Goal: Task Accomplishment & Management: Use online tool/utility

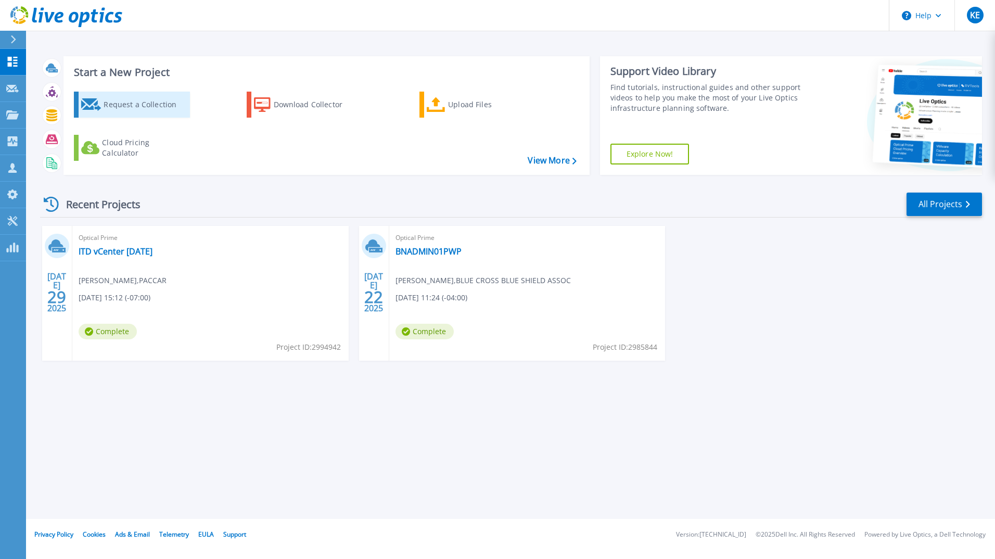
click at [145, 104] on div "Request a Collection" at bounding box center [145, 104] width 83 height 21
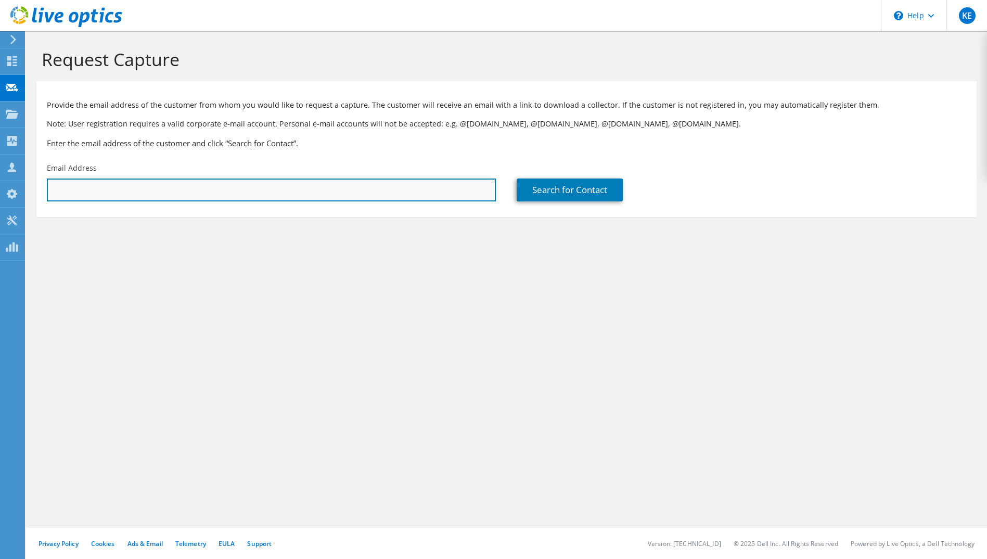
click at [282, 189] on input "text" at bounding box center [271, 189] width 449 height 23
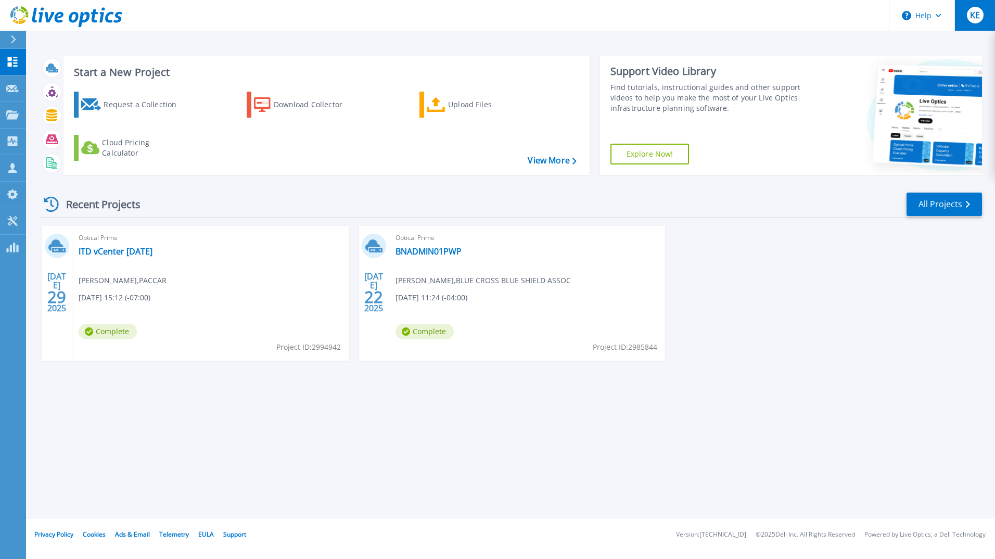
click at [969, 15] on div "KE" at bounding box center [975, 15] width 17 height 17
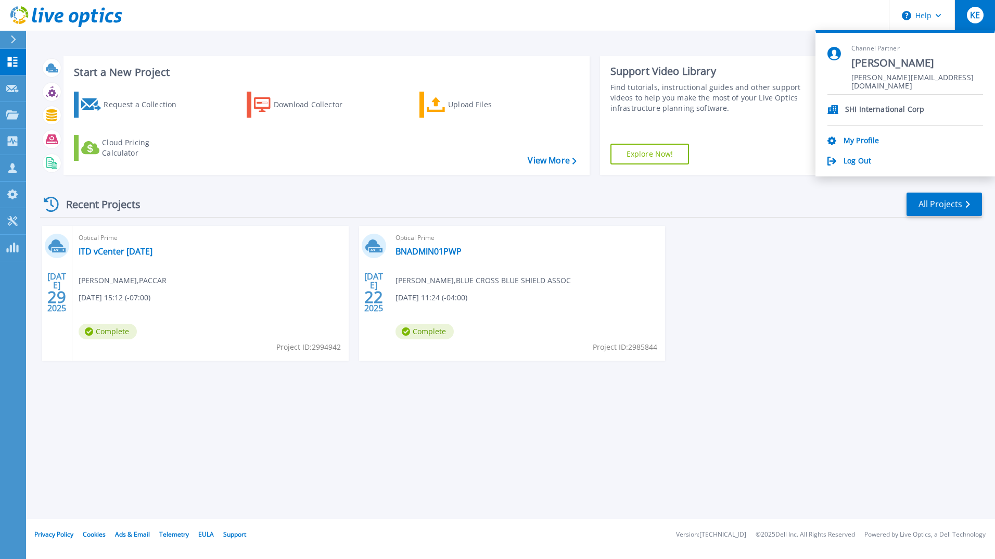
click at [975, 19] on span "KE" at bounding box center [975, 15] width 10 height 8
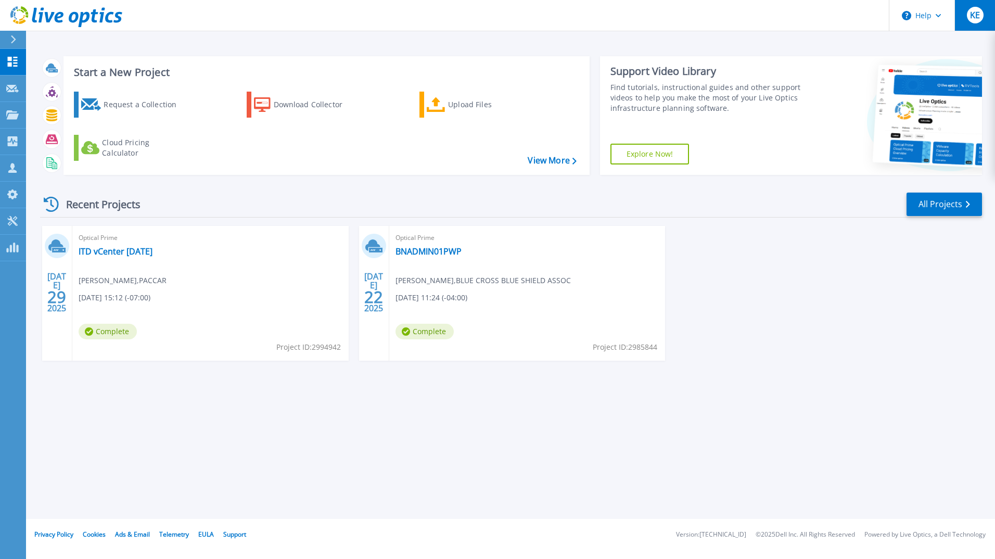
click at [973, 21] on div "KE" at bounding box center [975, 15] width 17 height 17
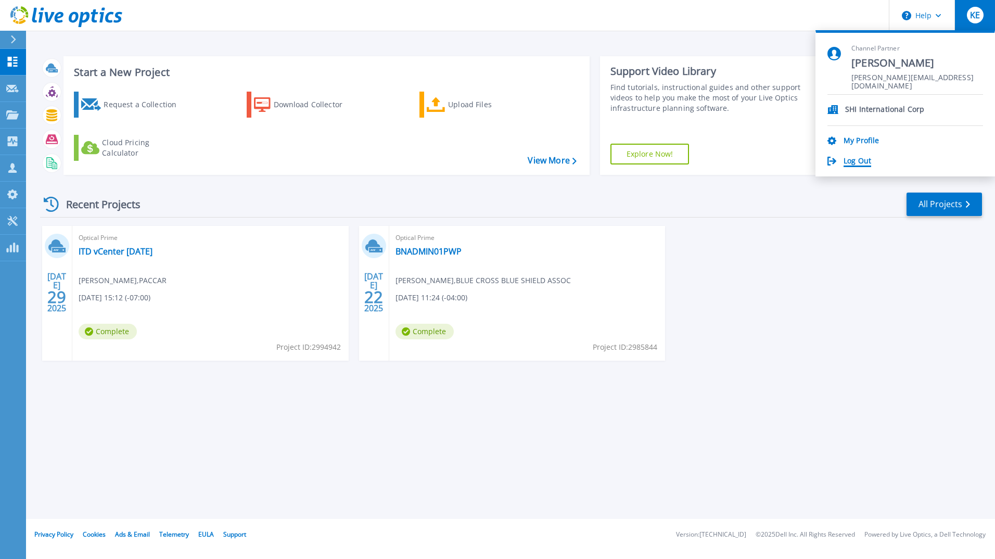
click at [855, 162] on link "Log Out" at bounding box center [858, 162] width 28 height 10
